Goal: Information Seeking & Learning: Learn about a topic

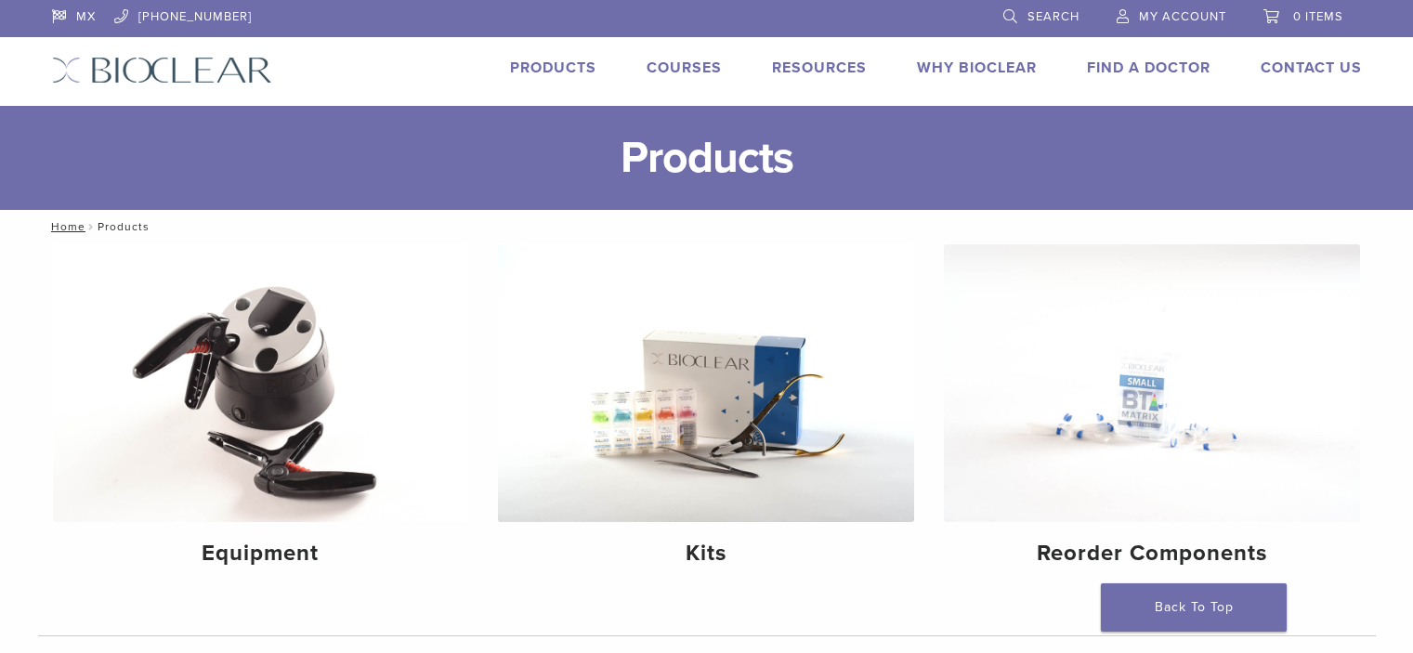
scroll to position [108, 0]
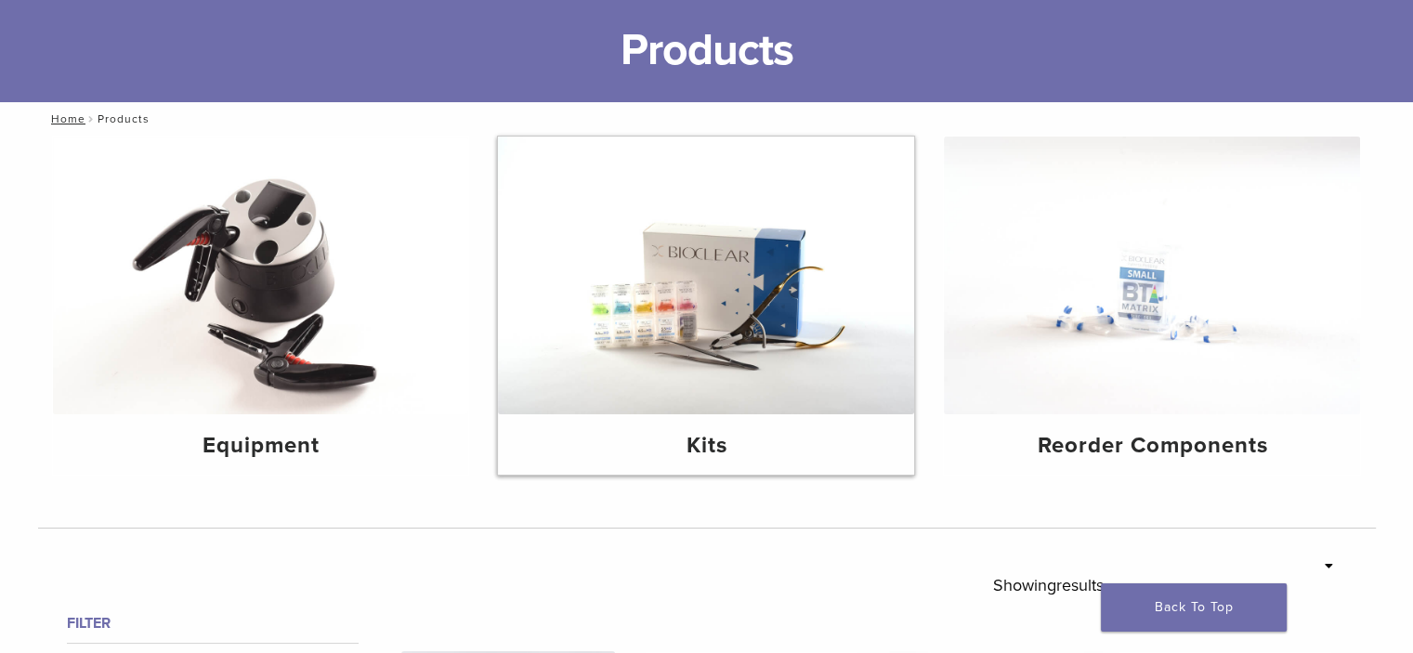
click at [763, 291] on img at bounding box center [706, 276] width 416 height 278
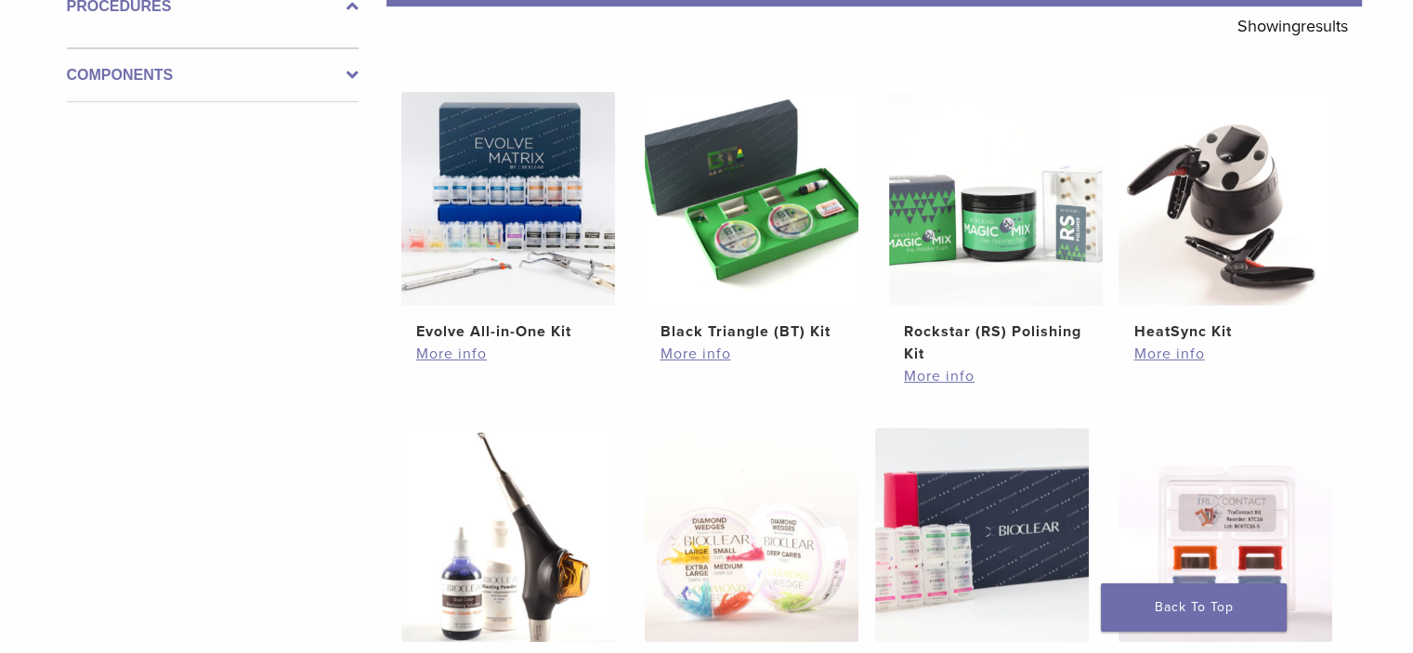
scroll to position [343, 0]
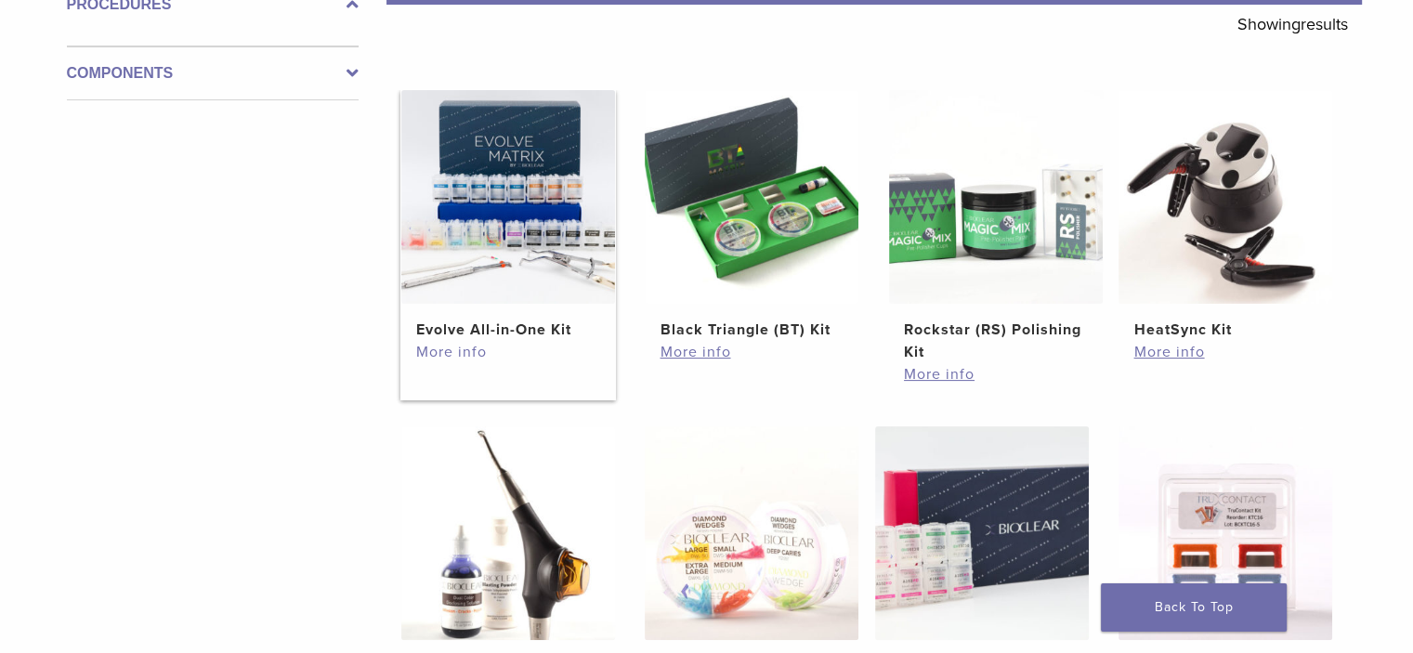
click at [476, 349] on link "More info" at bounding box center [508, 352] width 184 height 22
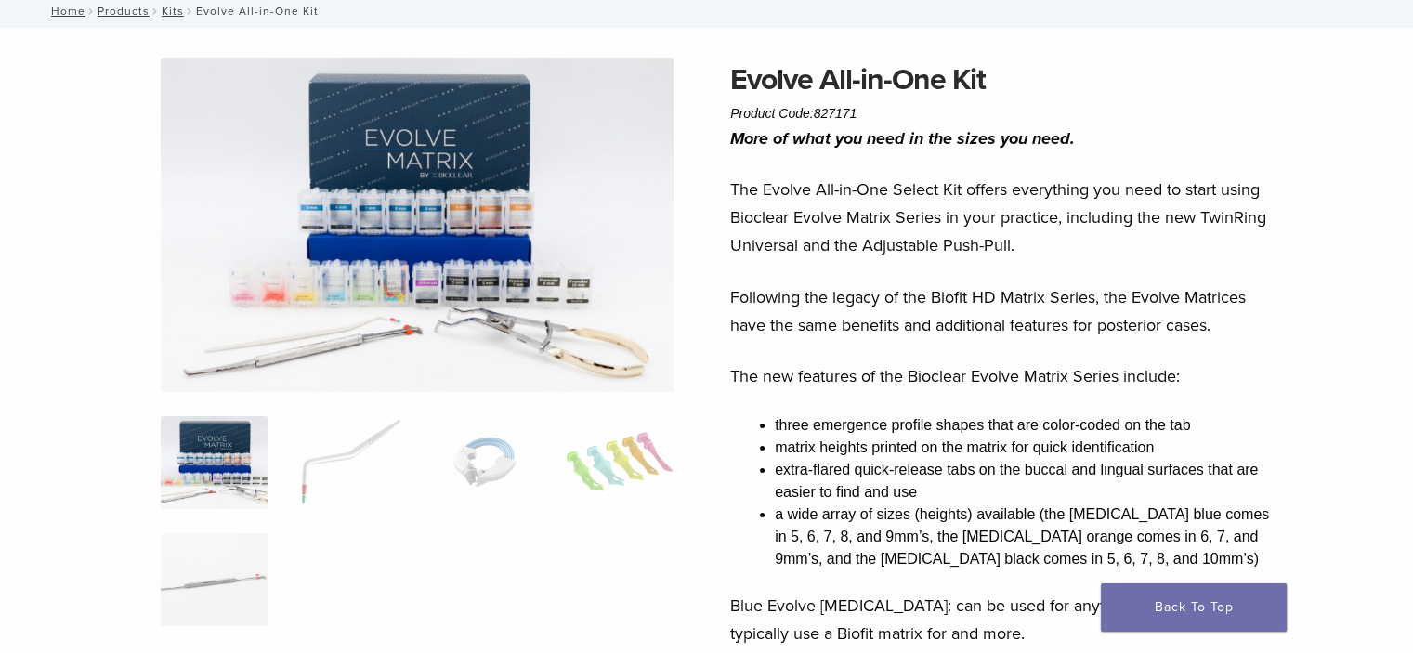
scroll to position [108, 0]
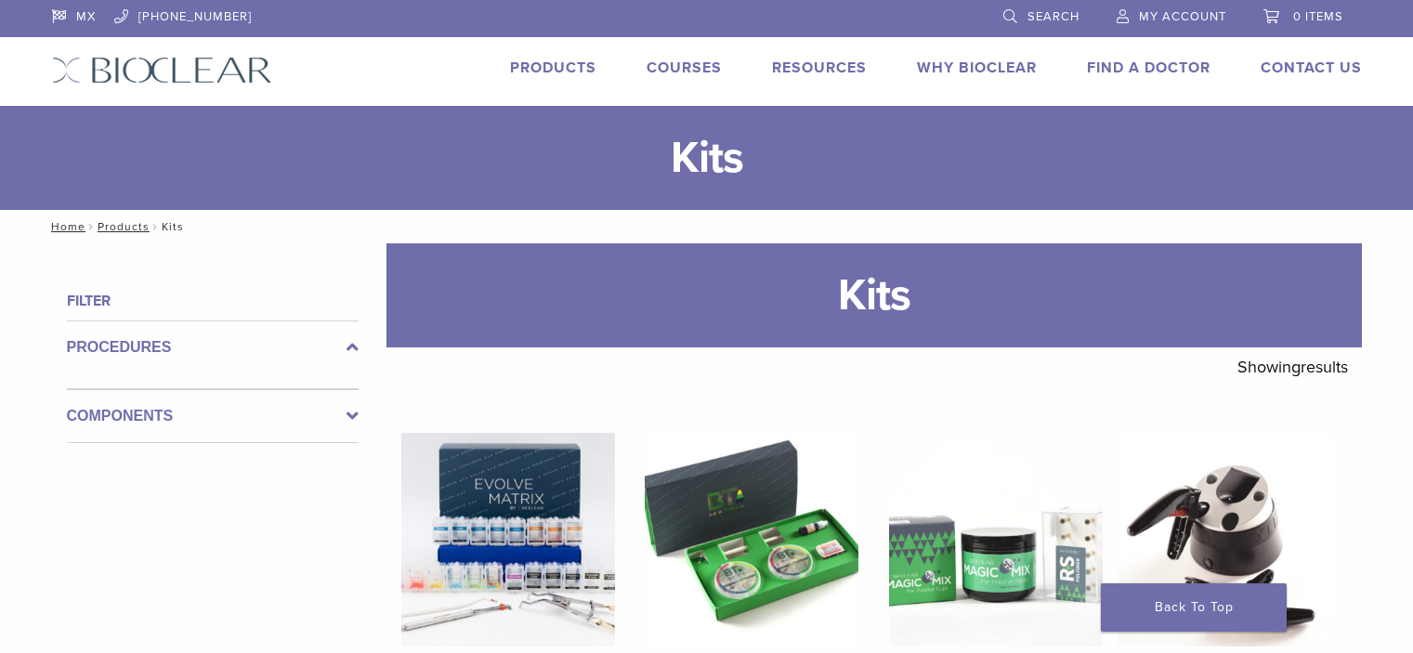
scroll to position [334, 0]
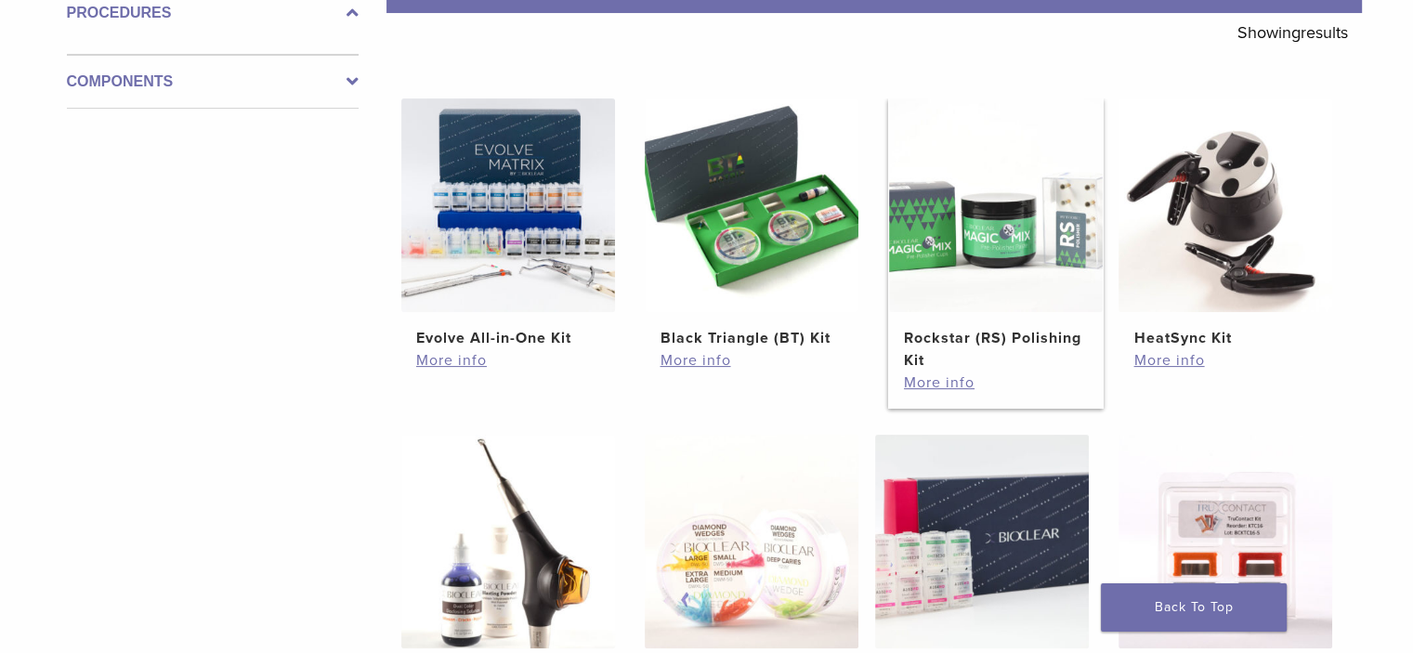
click at [1019, 236] on img at bounding box center [996, 205] width 214 height 214
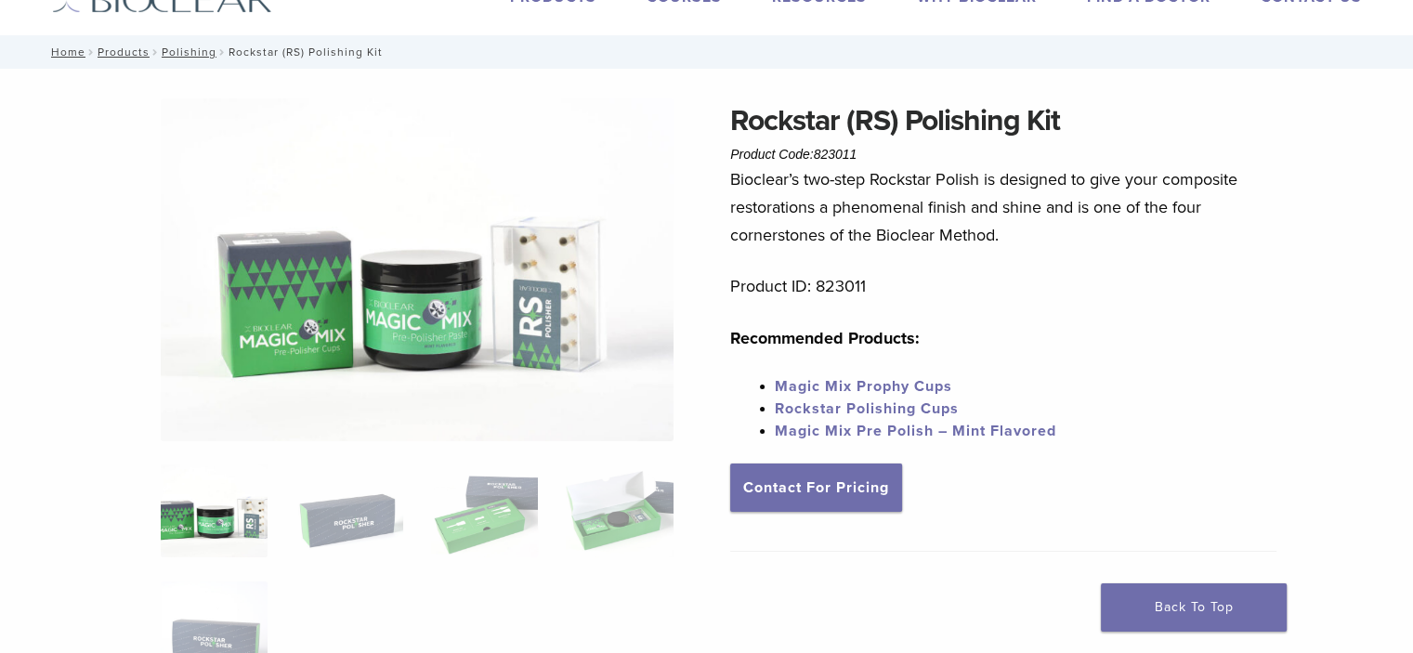
scroll to position [81, 0]
